Goal: Information Seeking & Learning: Understand process/instructions

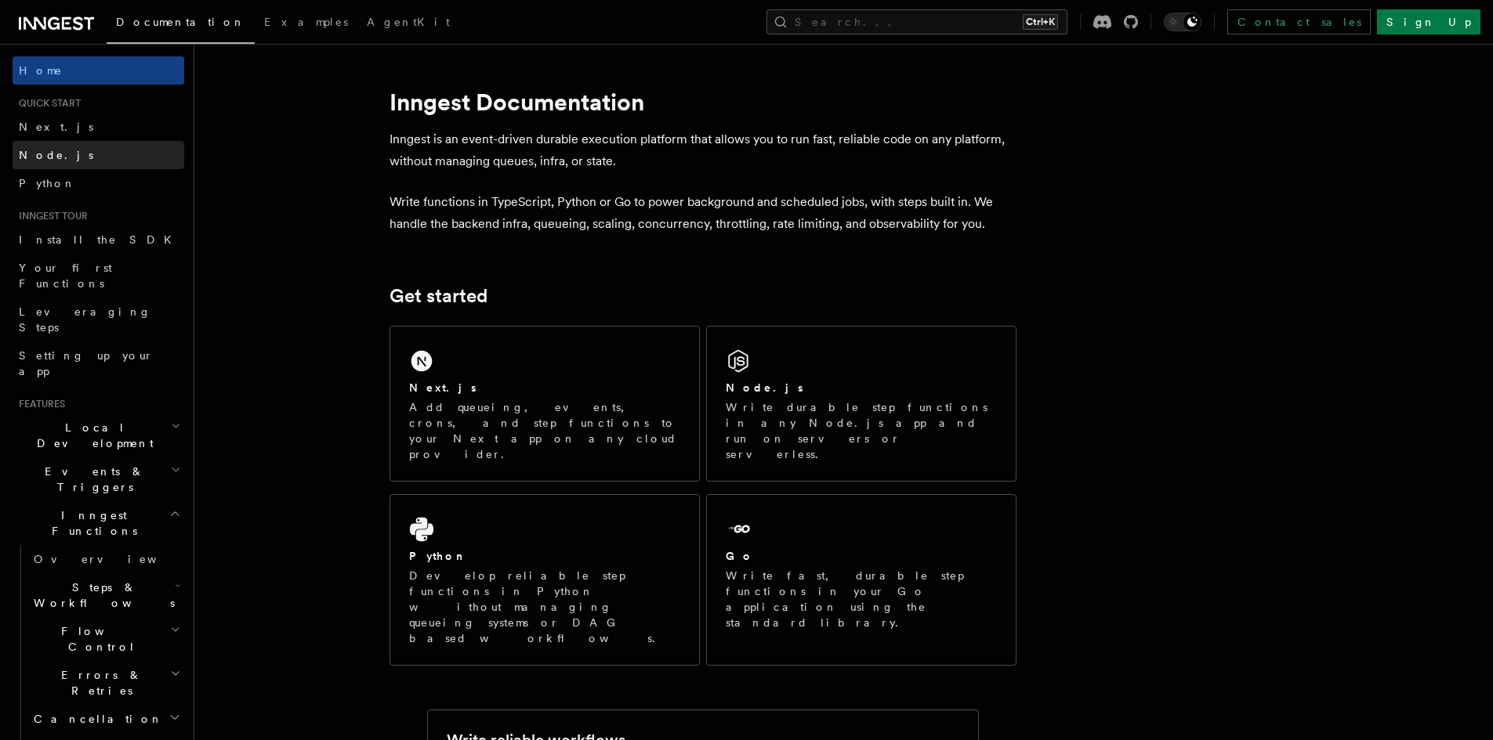
click at [71, 149] on link "Node.js" at bounding box center [99, 155] width 172 height 28
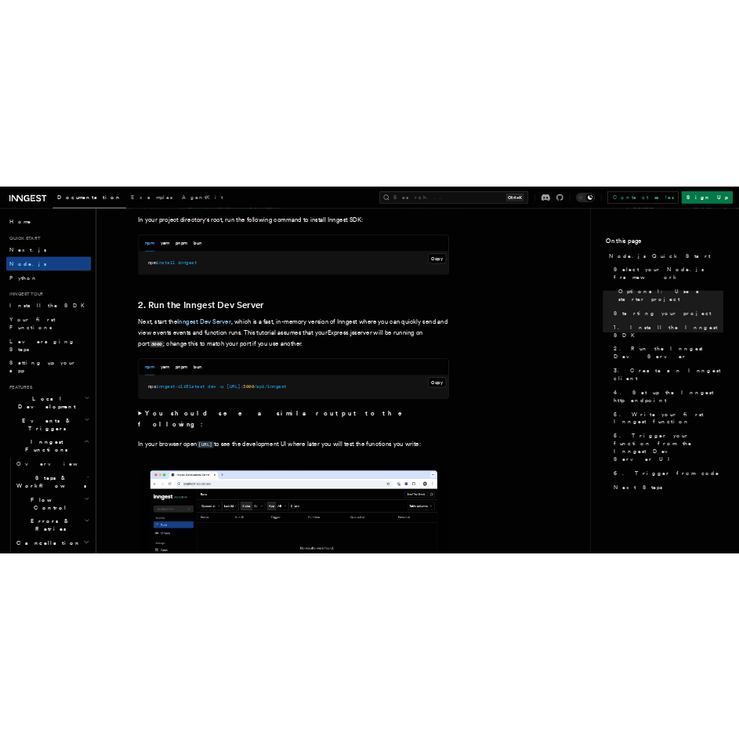
scroll to position [1097, 0]
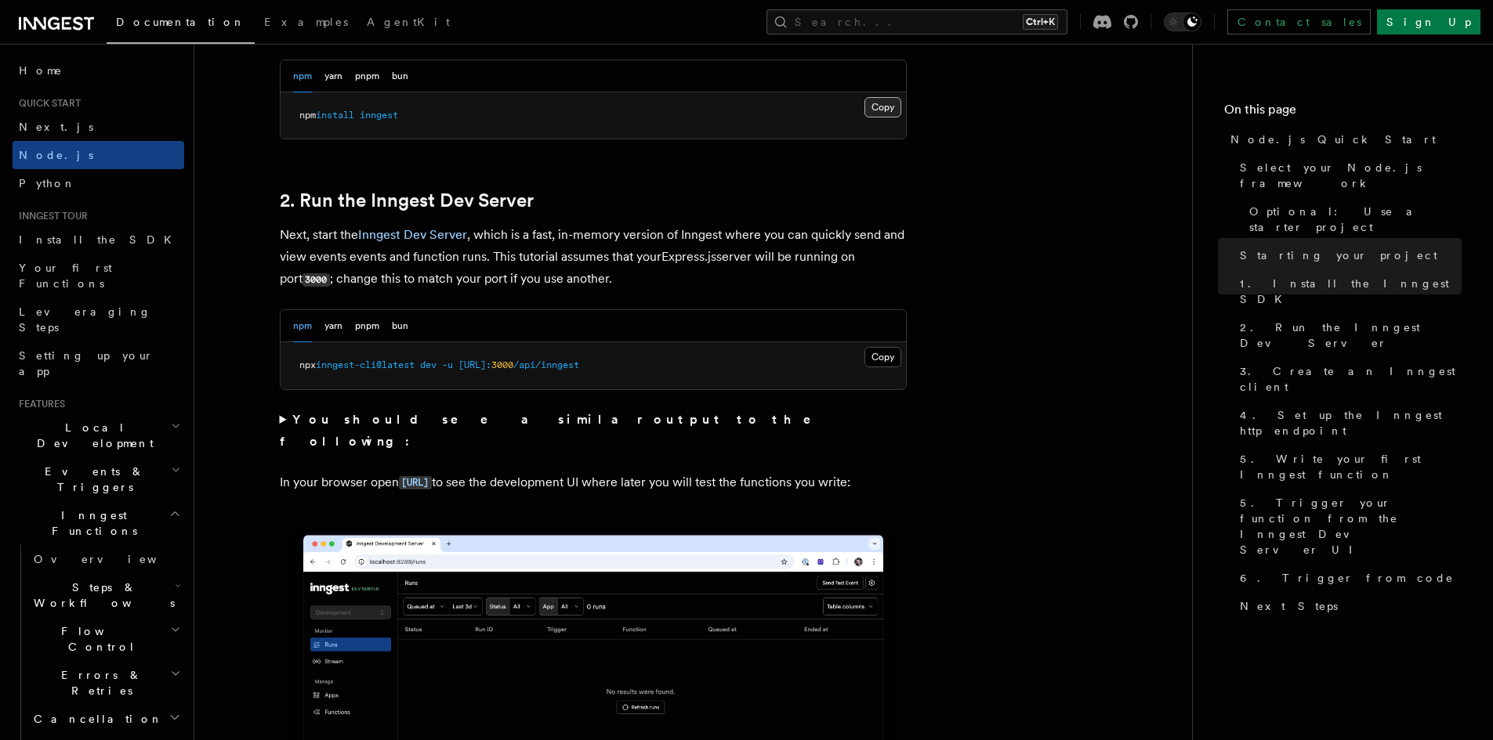
click at [878, 104] on button "Copy Copied" at bounding box center [882, 107] width 37 height 20
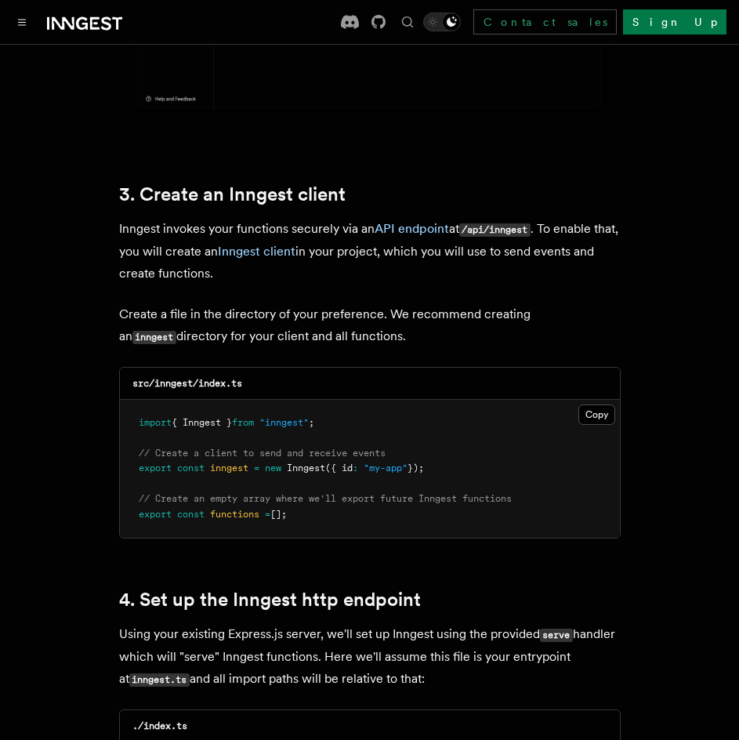
scroll to position [1880, 0]
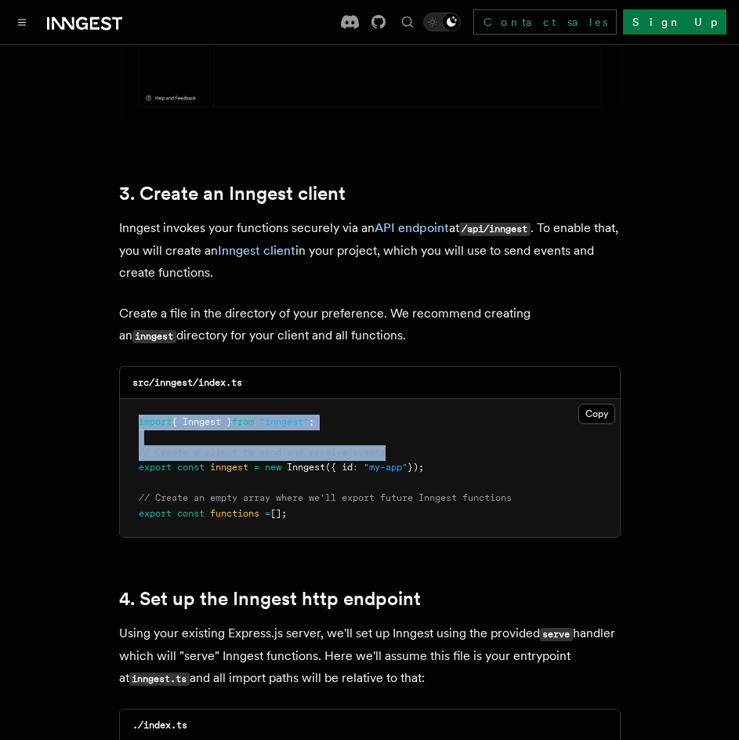
drag, startPoint x: 135, startPoint y: 400, endPoint x: 428, endPoint y: 428, distance: 294.4
click at [428, 428] on pre "import { Inngest } from "inngest" ; // Create a client to send and receive even…" at bounding box center [370, 468] width 500 height 139
click at [596, 404] on button "Copy Copied" at bounding box center [596, 414] width 37 height 20
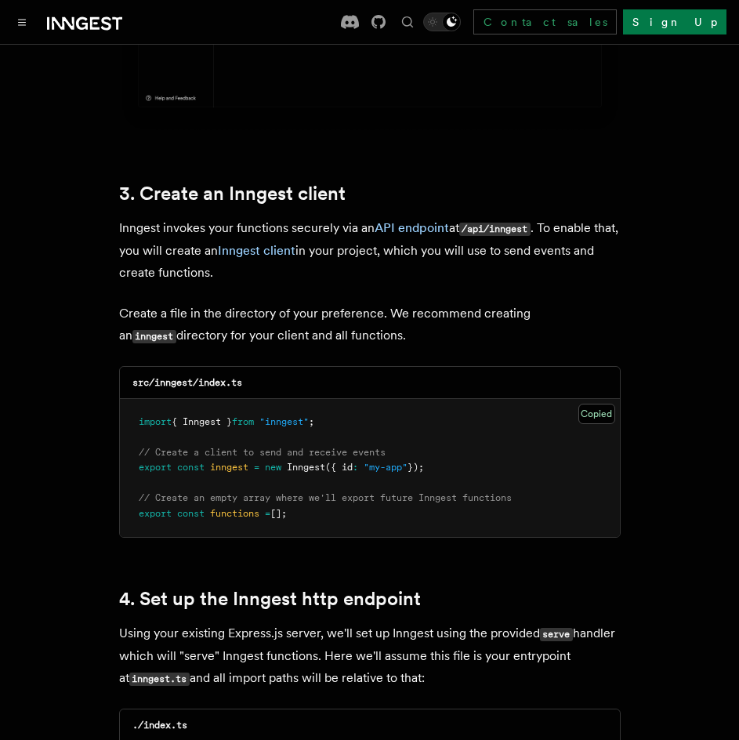
click at [599, 404] on button "Copy Copied" at bounding box center [596, 414] width 37 height 20
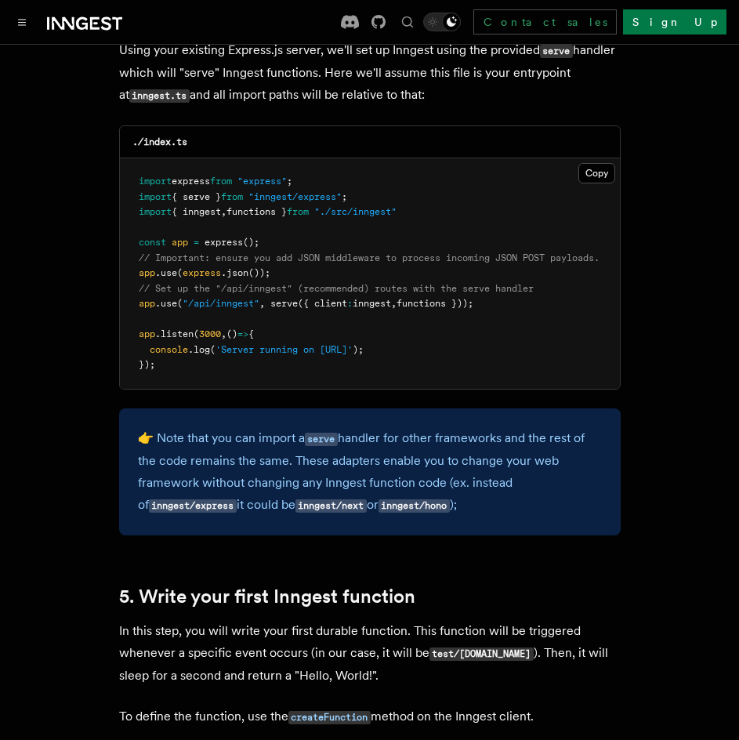
scroll to position [2507, 0]
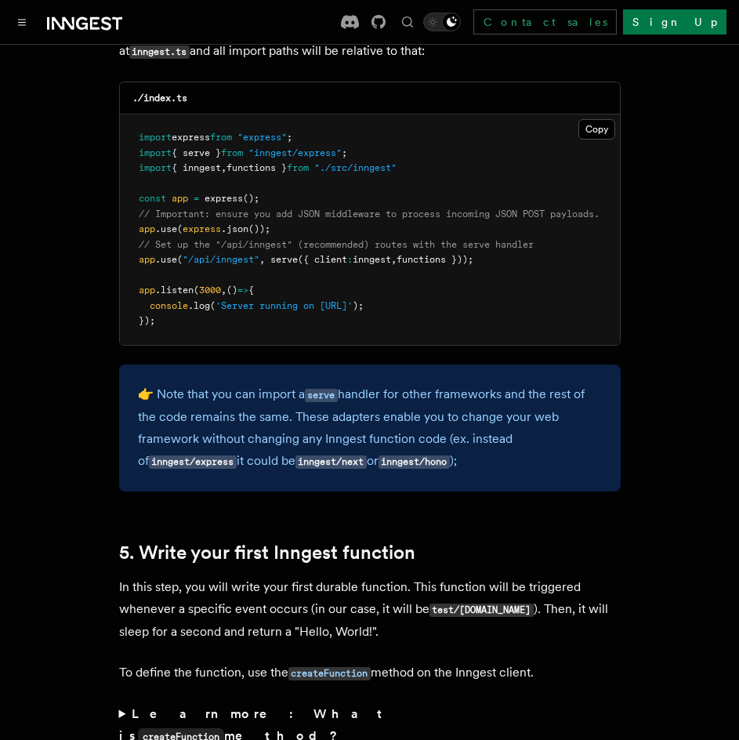
drag, startPoint x: 500, startPoint y: 236, endPoint x: 127, endPoint y: 236, distance: 373.0
click at [127, 236] on pre "import express from "express" ; import { serve } from "inngest/express" ; impor…" at bounding box center [370, 229] width 500 height 230
copy span "app .use ( "/api/inngest" , serve ({ client : inngest , functions }));"
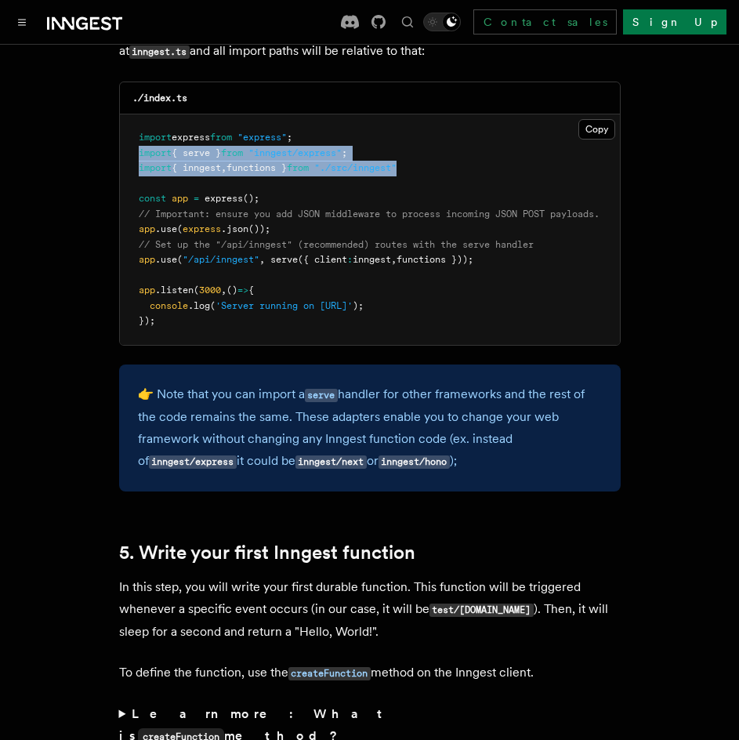
drag, startPoint x: 237, startPoint y: 147, endPoint x: 118, endPoint y: 136, distance: 120.5
copy code "import { serve } from "inngest/express" ; import { inngest , functions } from "…"
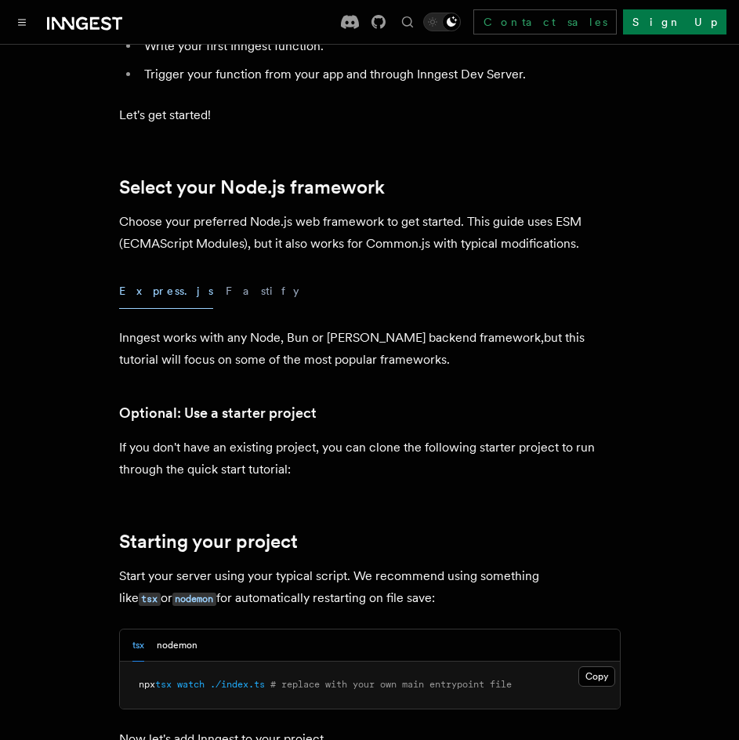
scroll to position [0, 0]
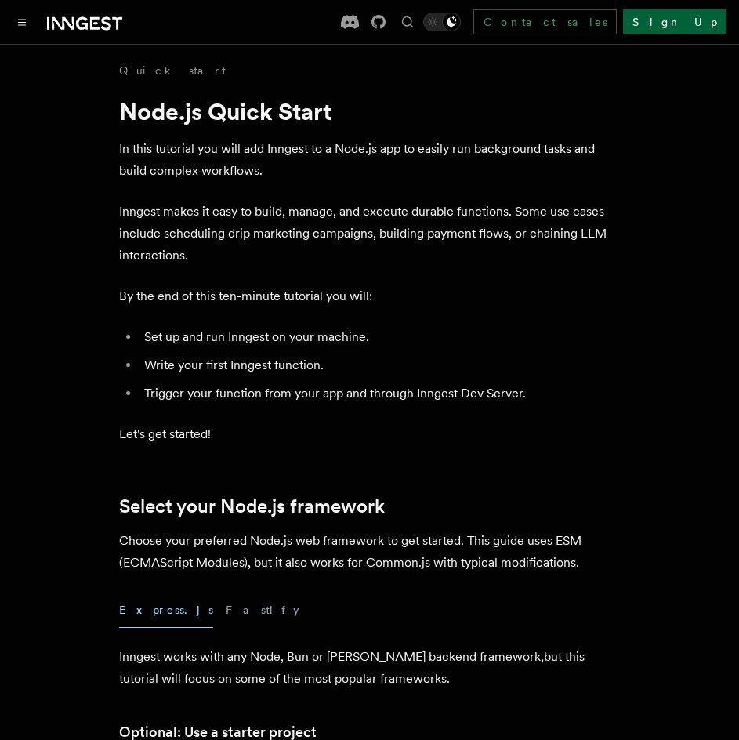
click at [689, 16] on link "Sign Up" at bounding box center [674, 21] width 103 height 25
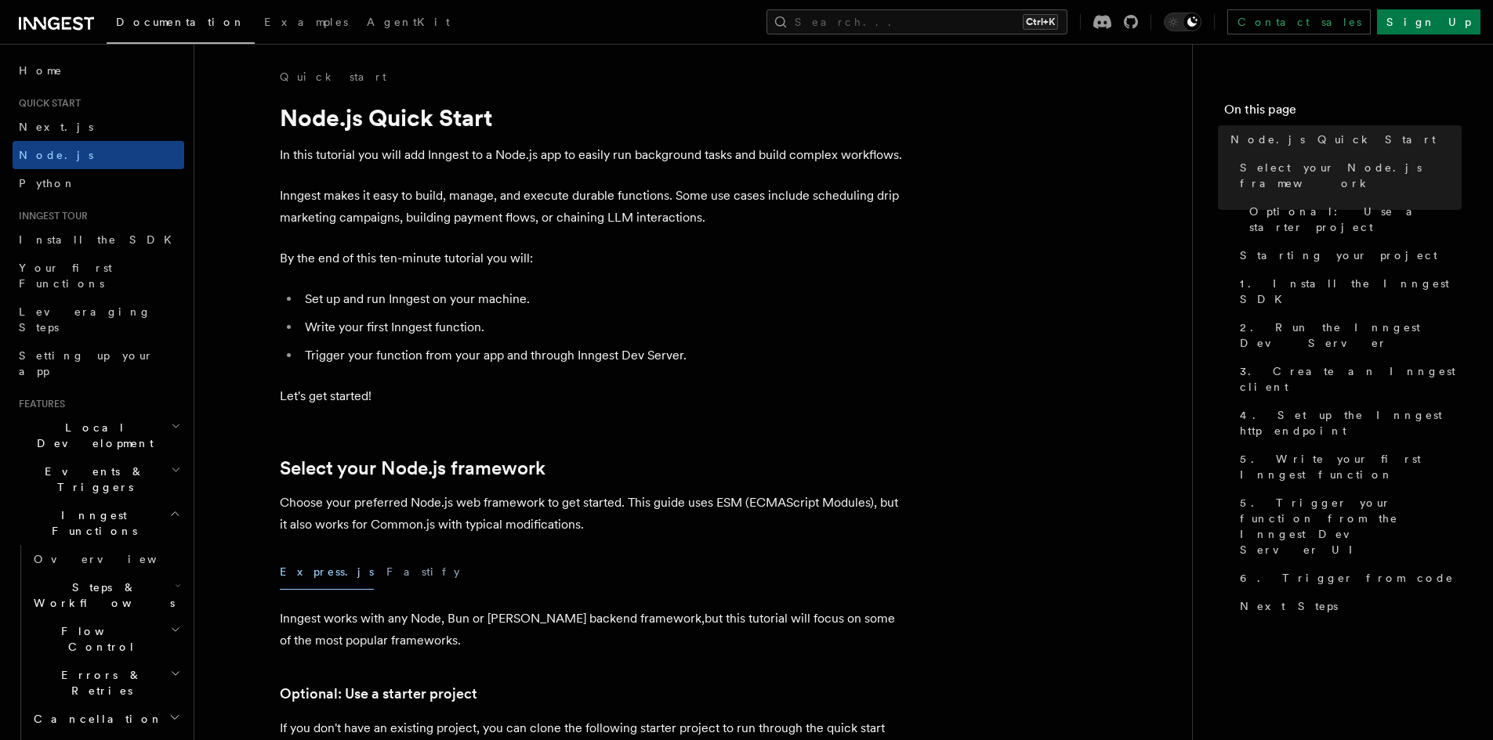
drag, startPoint x: 0, startPoint y: 0, endPoint x: 722, endPoint y: 160, distance: 739.1
click at [722, 160] on p "In this tutorial you will add Inngest to a Node.js app to easily run background…" at bounding box center [593, 155] width 627 height 22
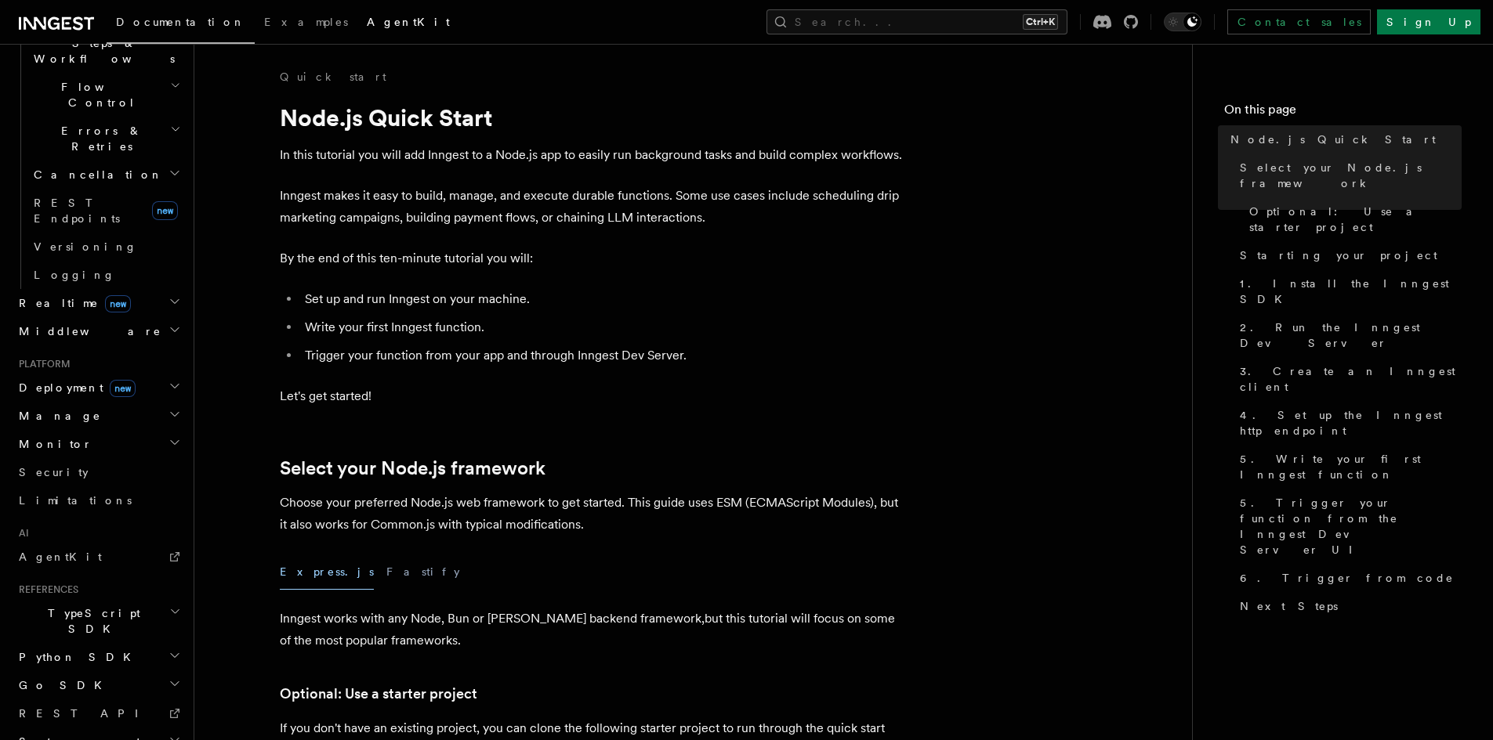
click at [357, 11] on link "AgentKit" at bounding box center [408, 24] width 102 height 38
